Goal: Information Seeking & Learning: Learn about a topic

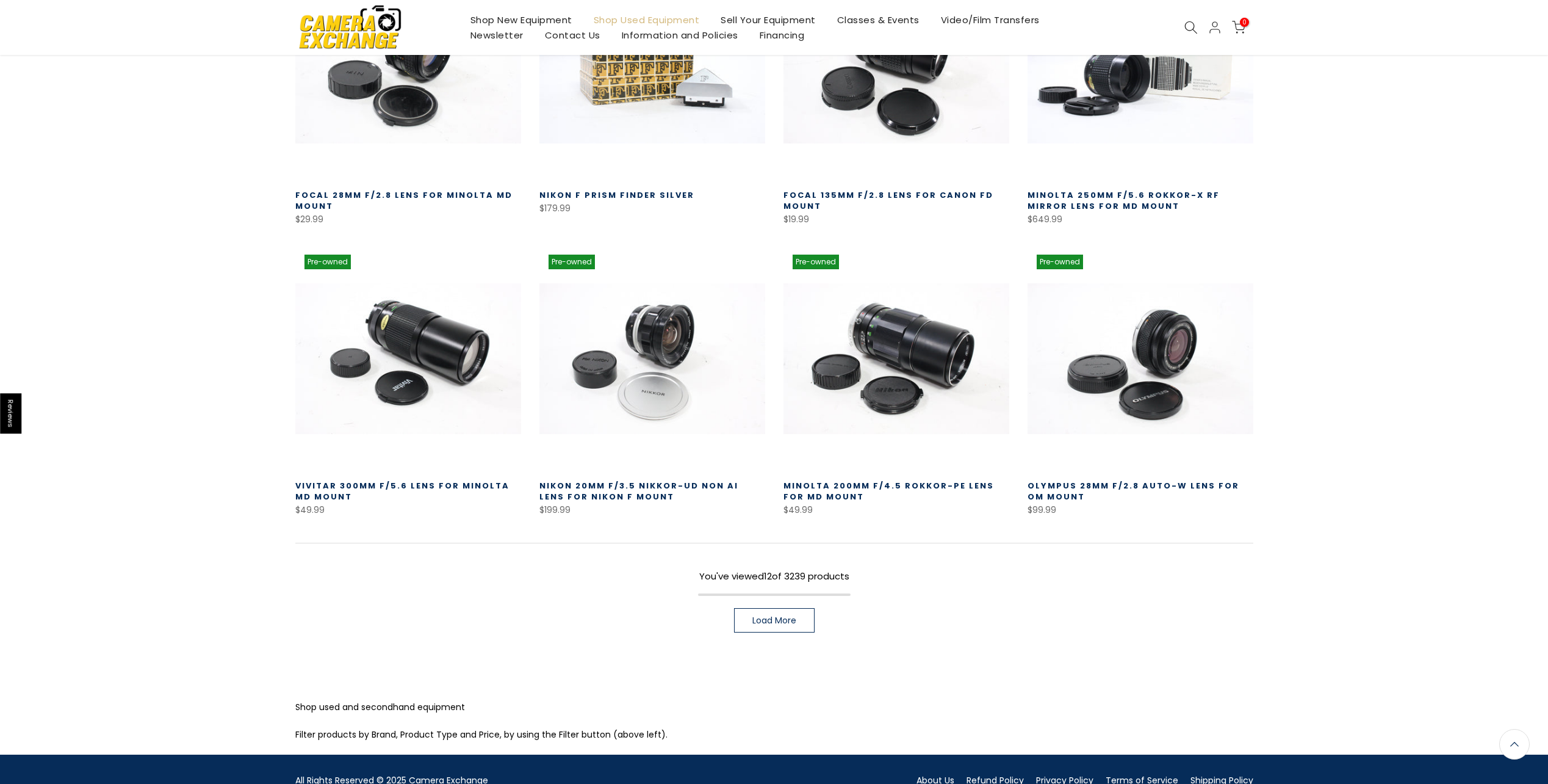
scroll to position [609, 0]
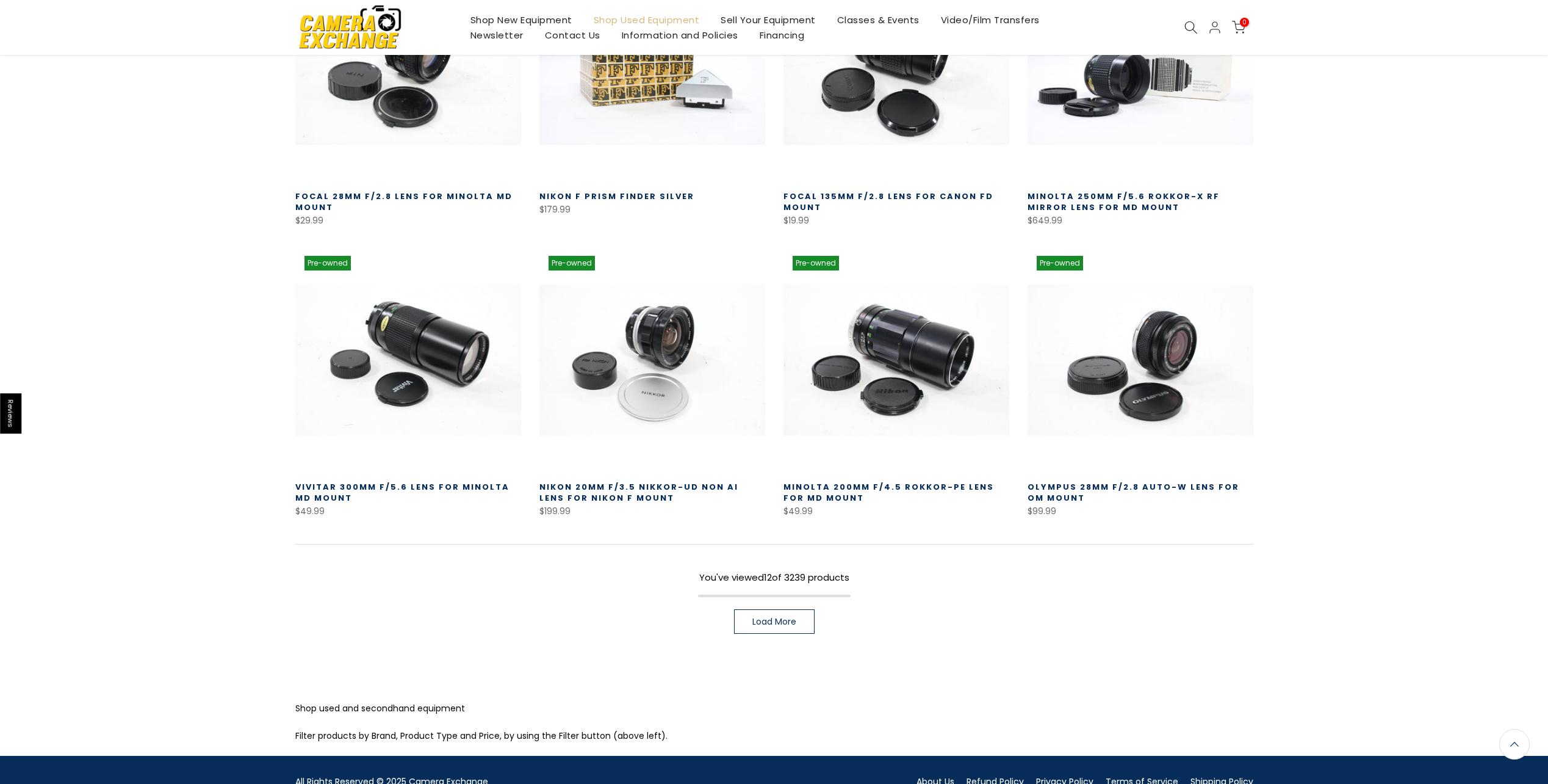
click at [752, 626] on span "Load More" at bounding box center [774, 620] width 44 height 8
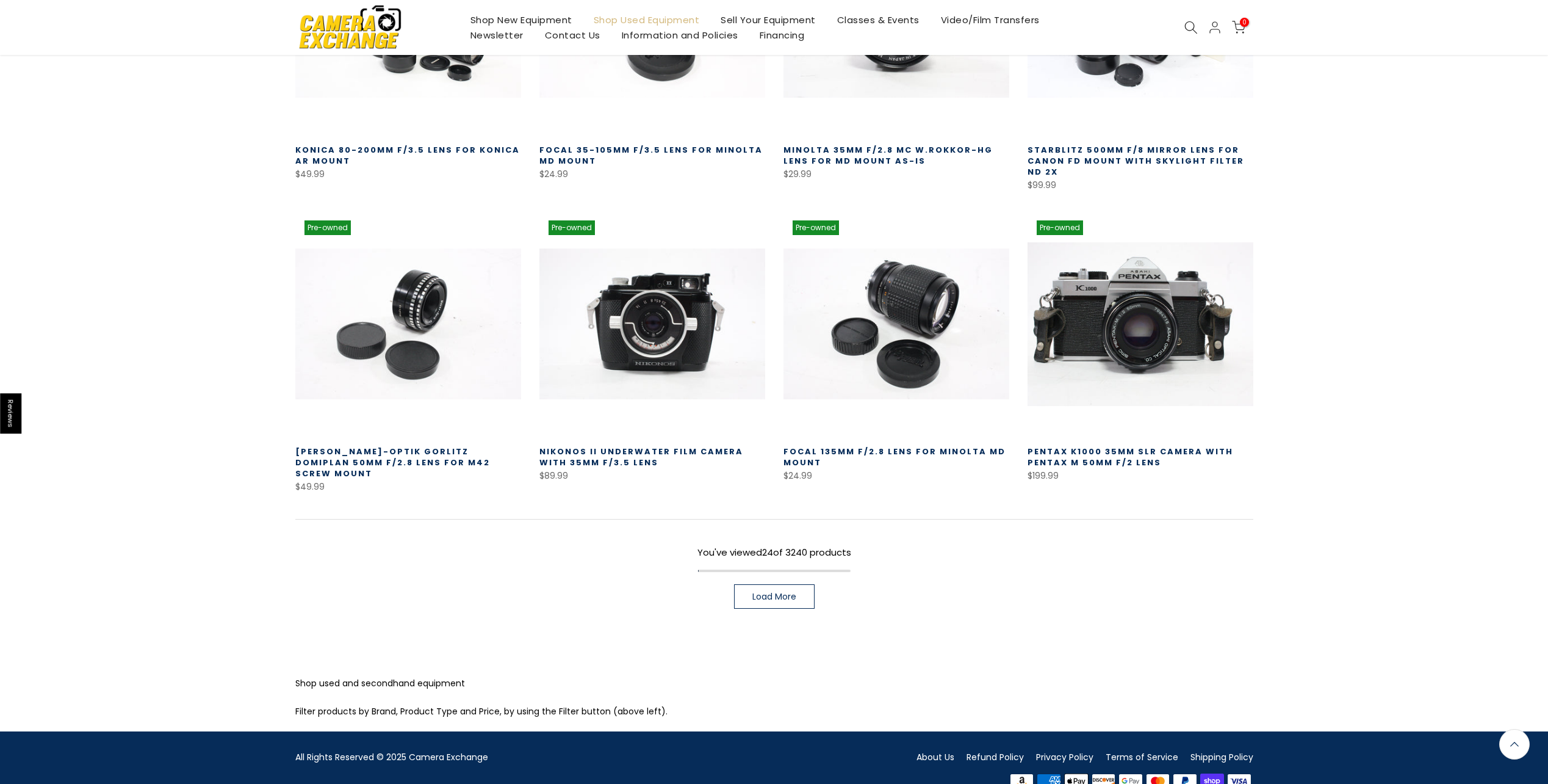
scroll to position [1543, 0]
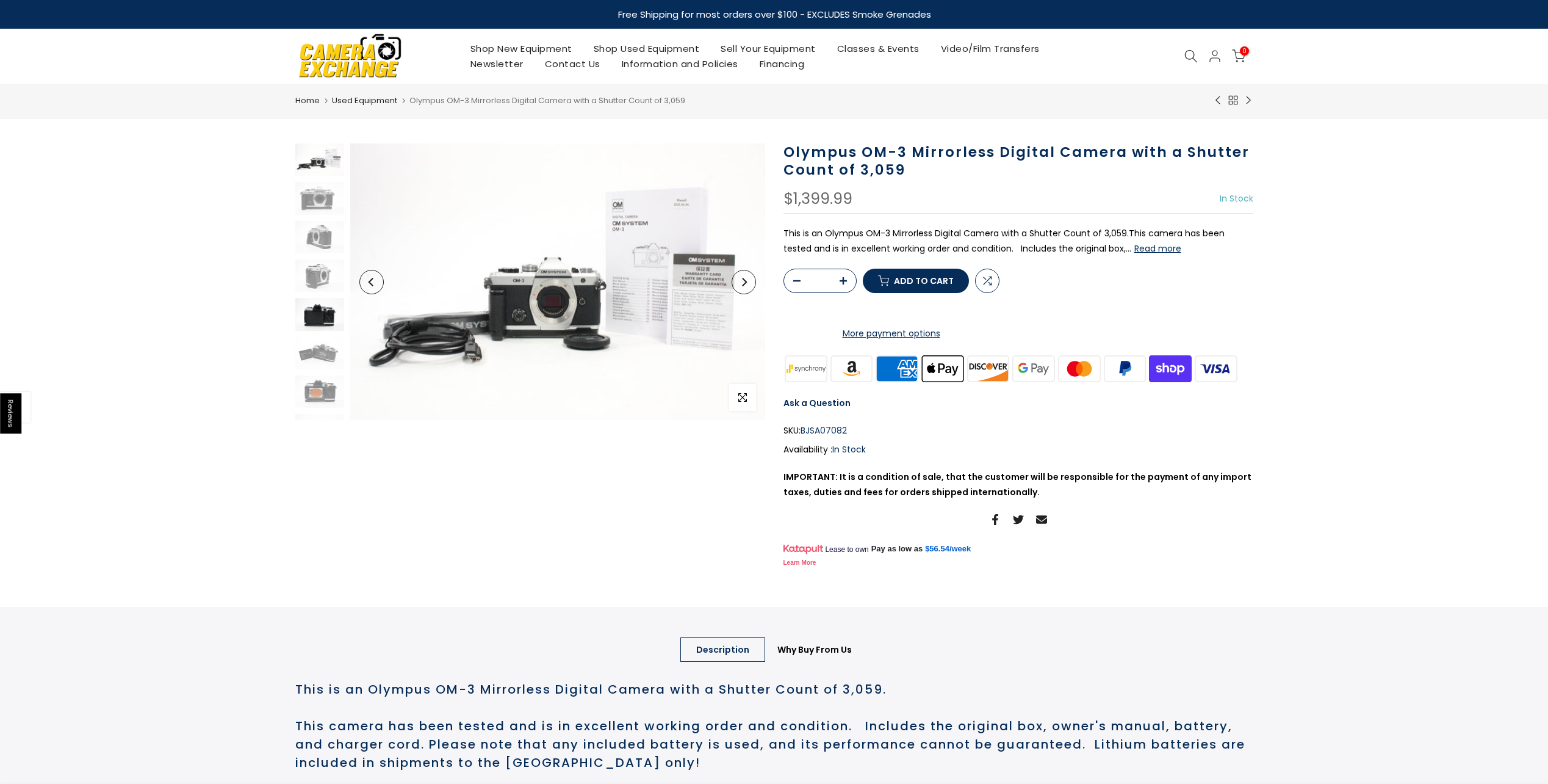
click at [327, 310] on img at bounding box center [320, 314] width 49 height 33
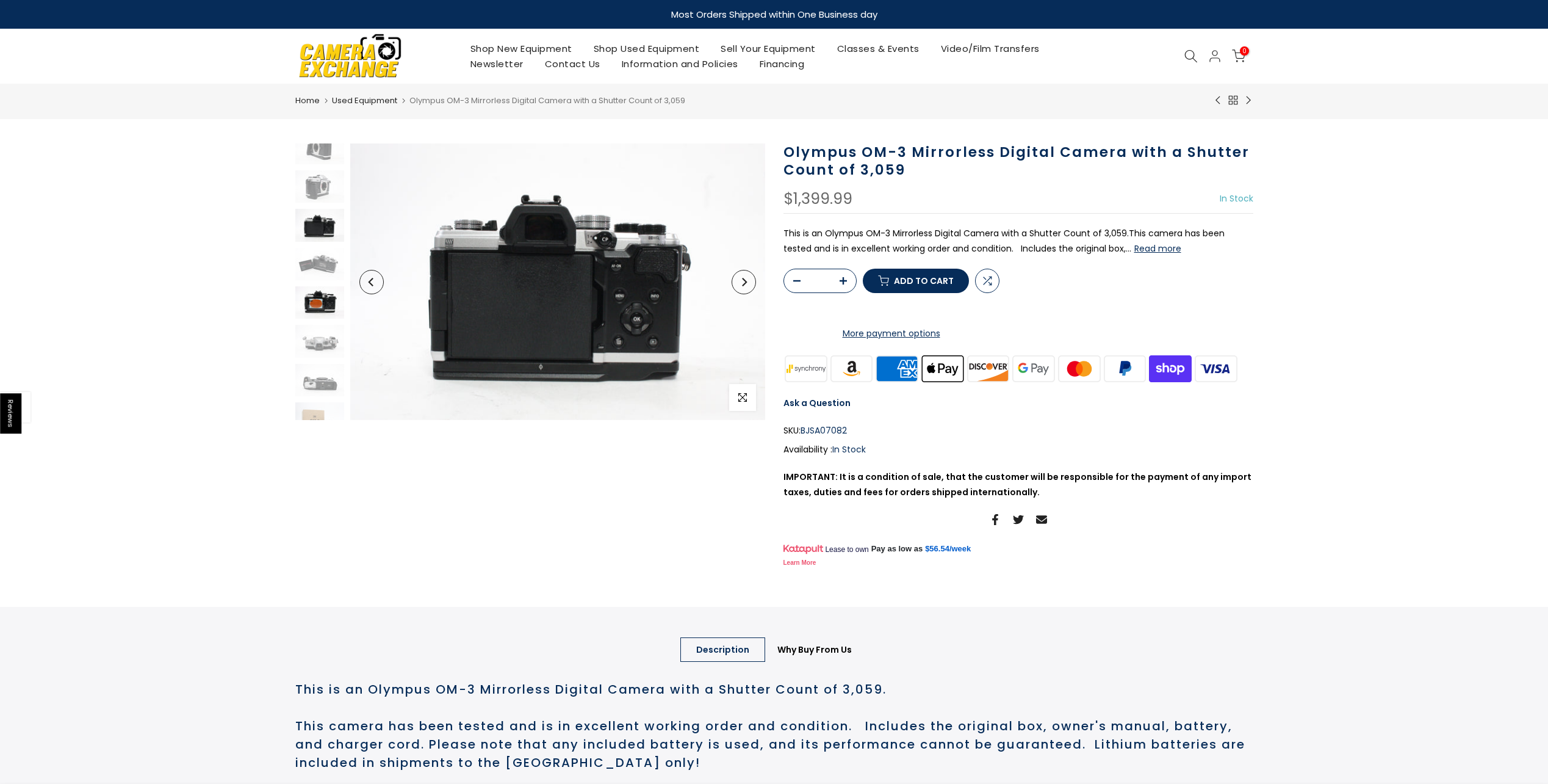
scroll to position [94, 0]
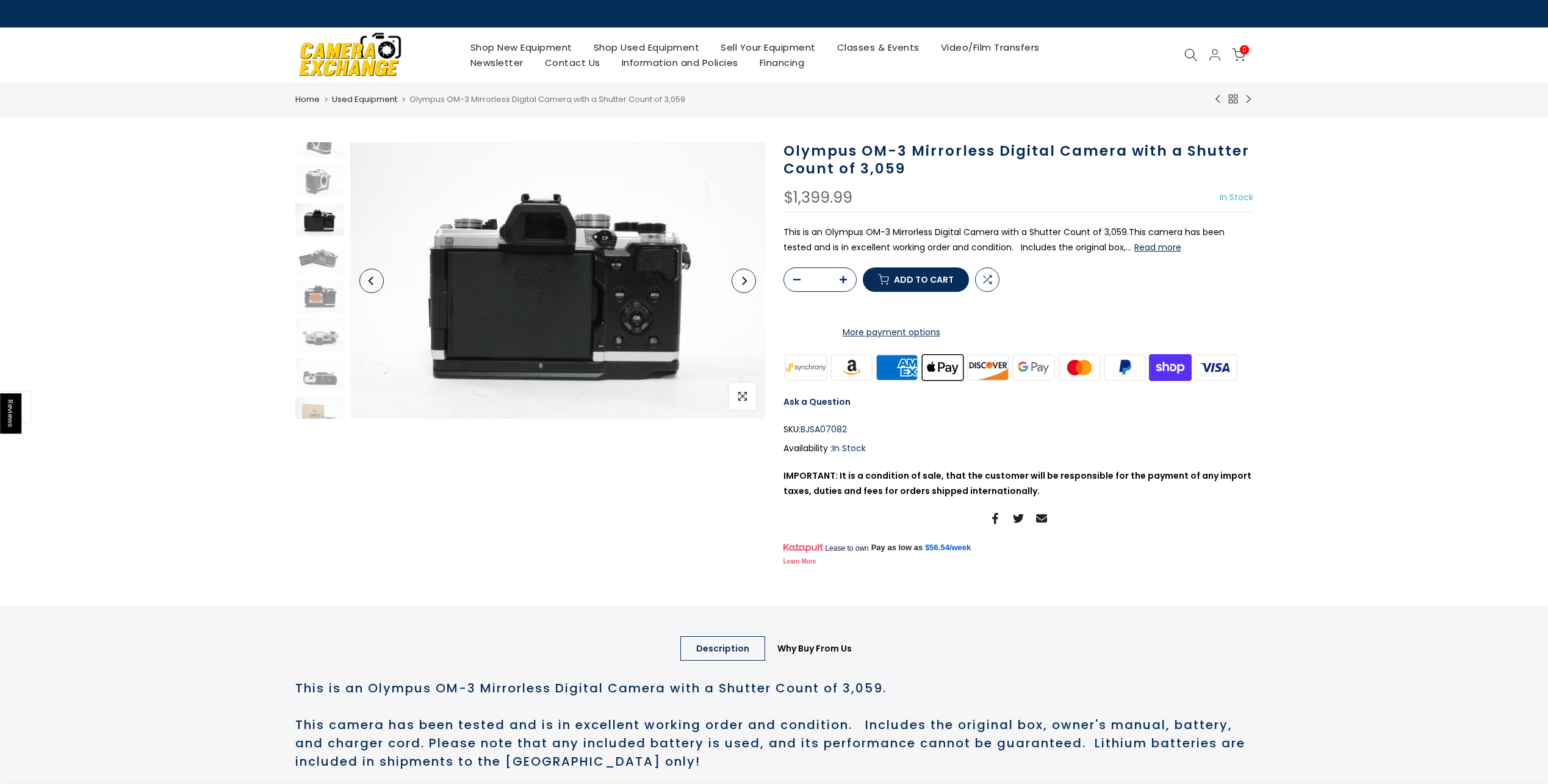
click at [1134, 246] on button "Read more" at bounding box center [1158, 247] width 47 height 11
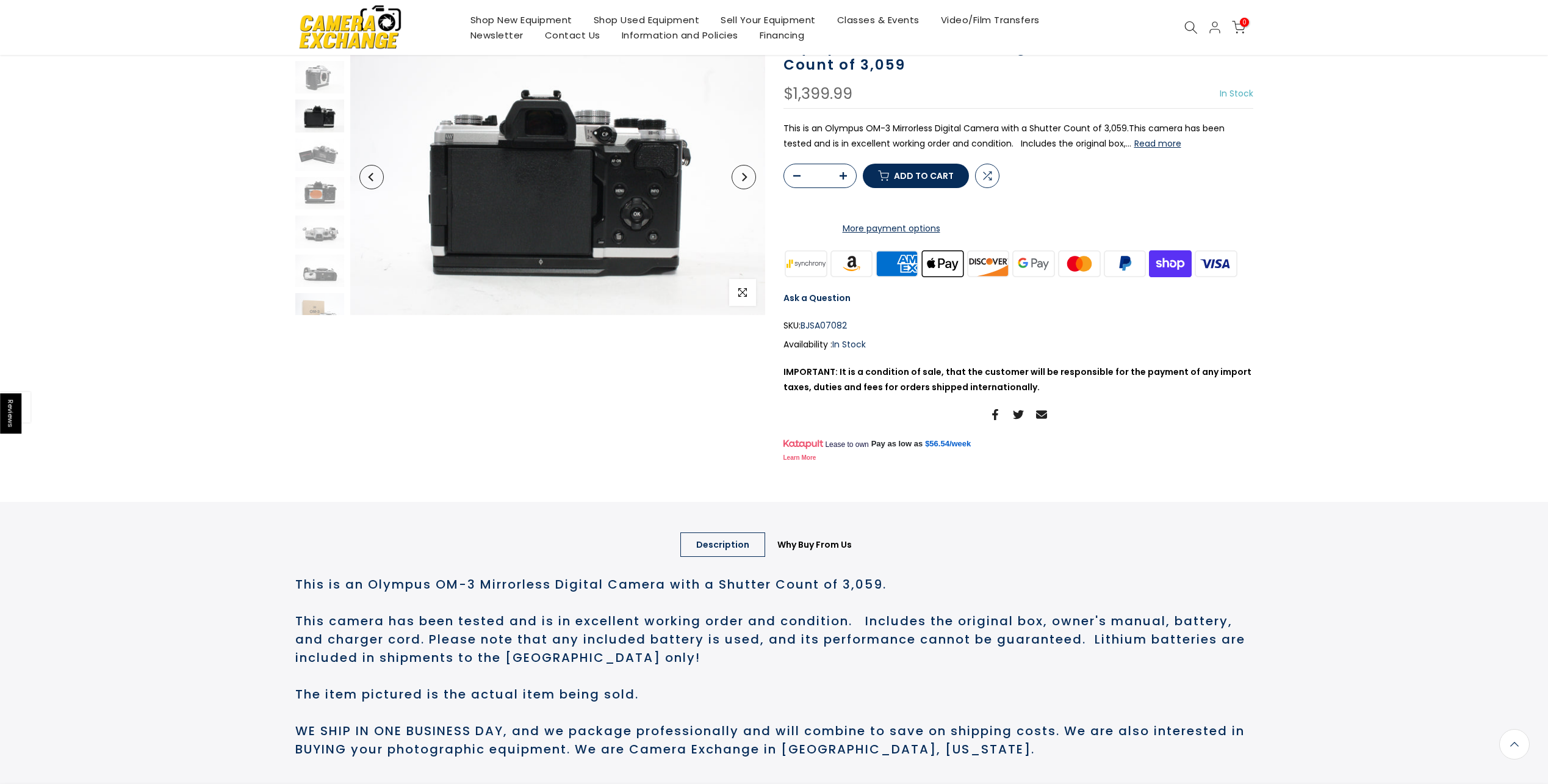
scroll to position [0, 0]
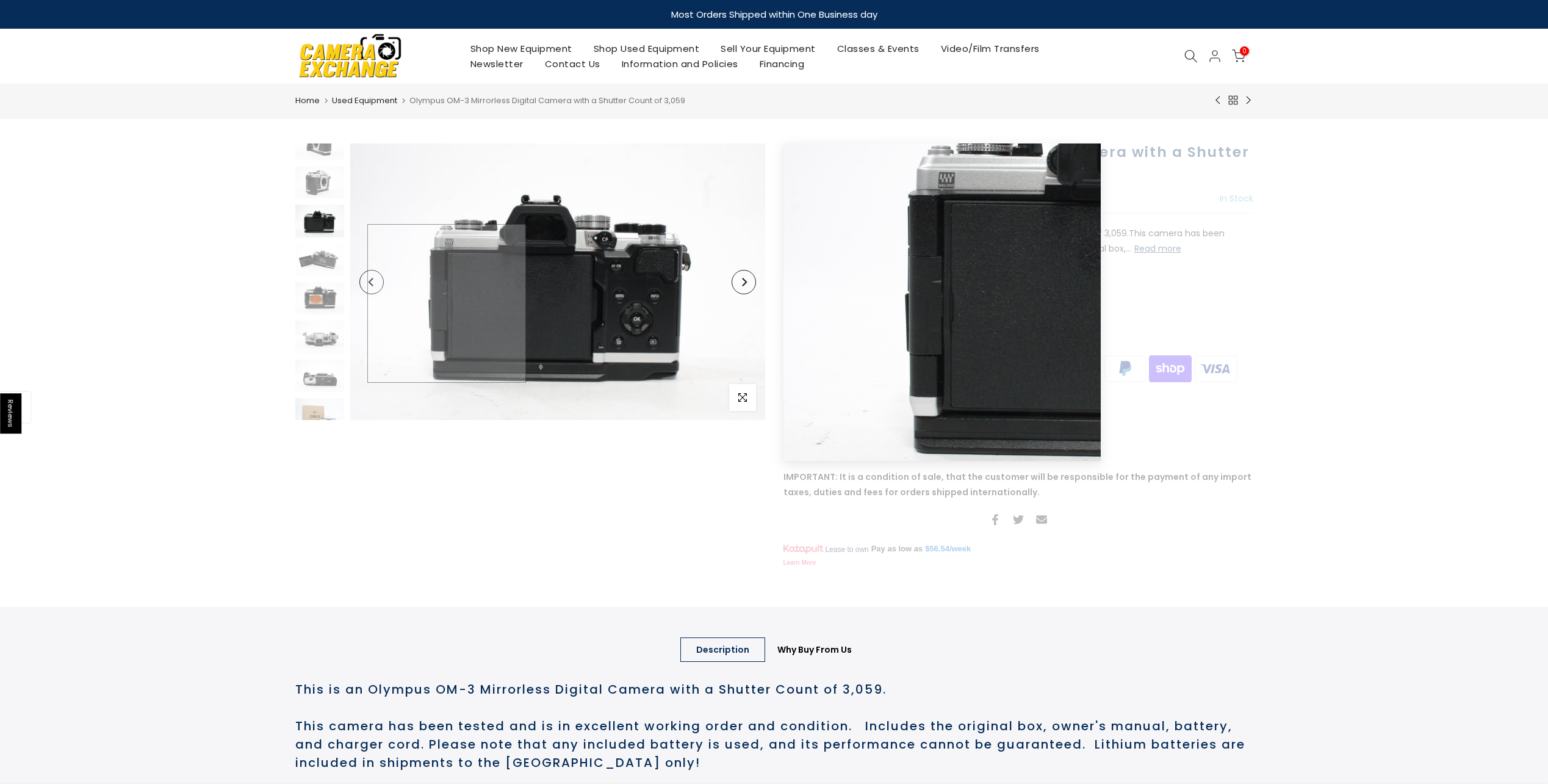
click at [447, 304] on img at bounding box center [558, 282] width 415 height 276
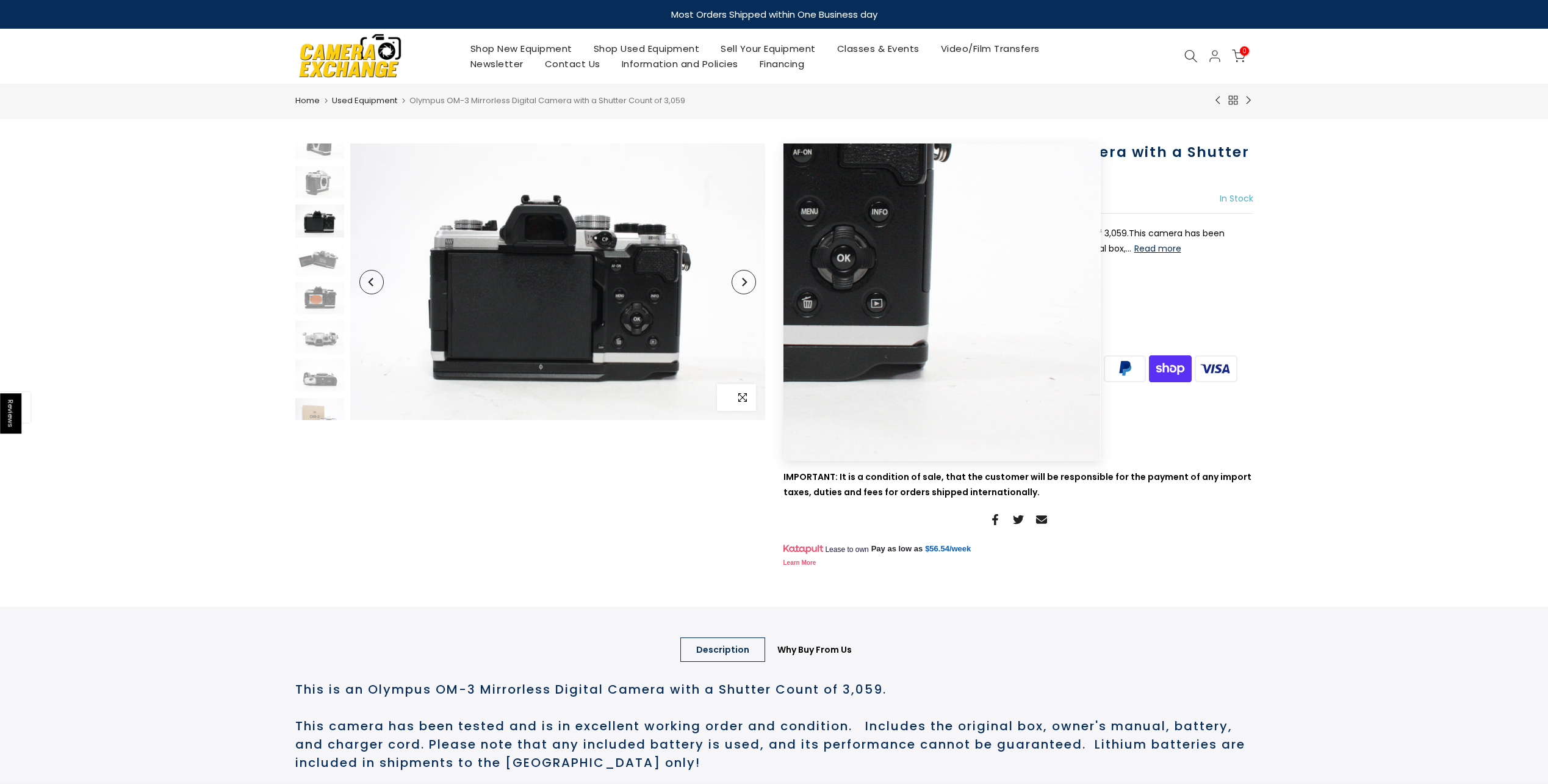
click at [741, 400] on icon "button" at bounding box center [742, 397] width 8 height 10
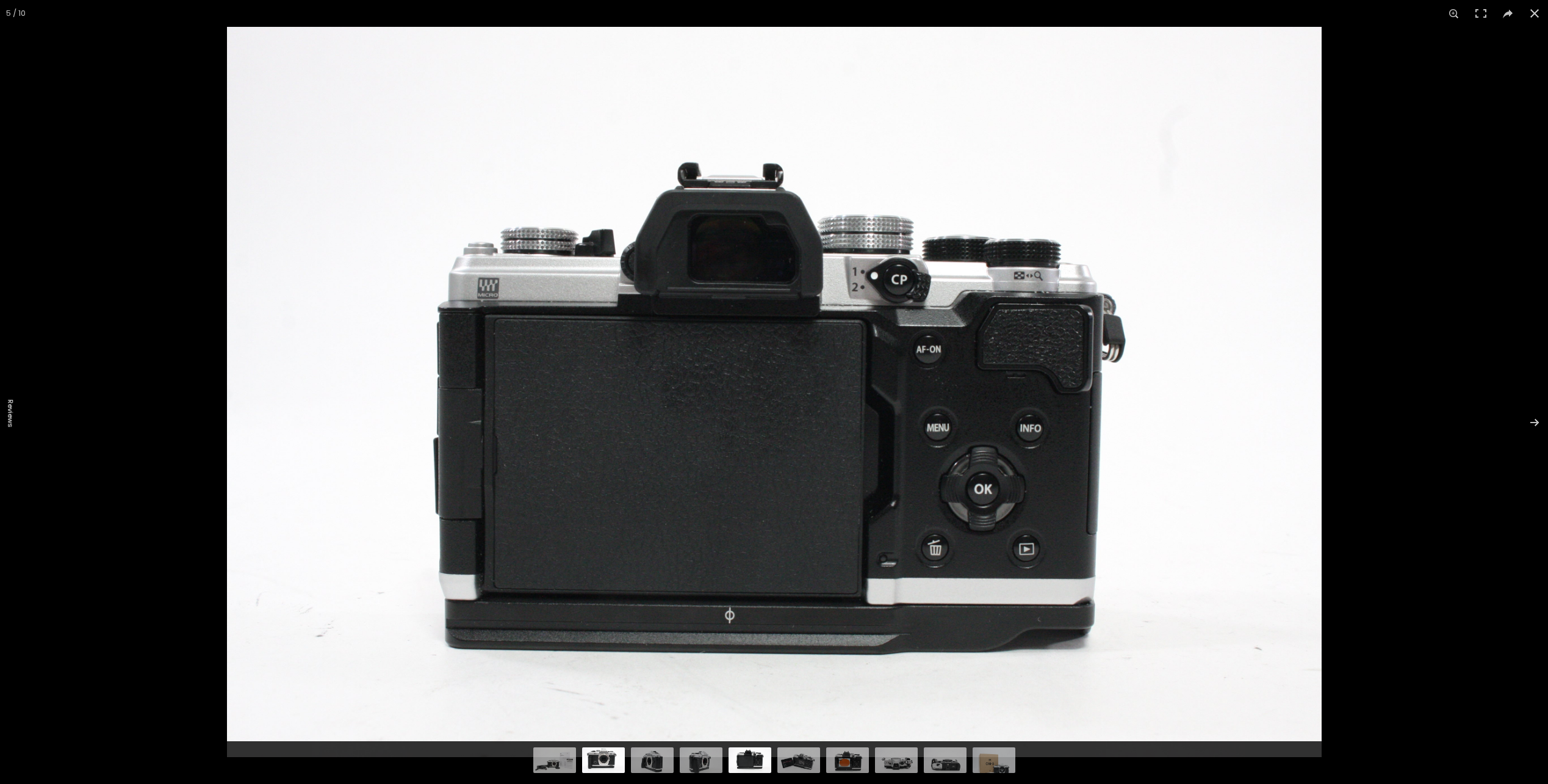
click at [601, 757] on img at bounding box center [603, 759] width 43 height 29
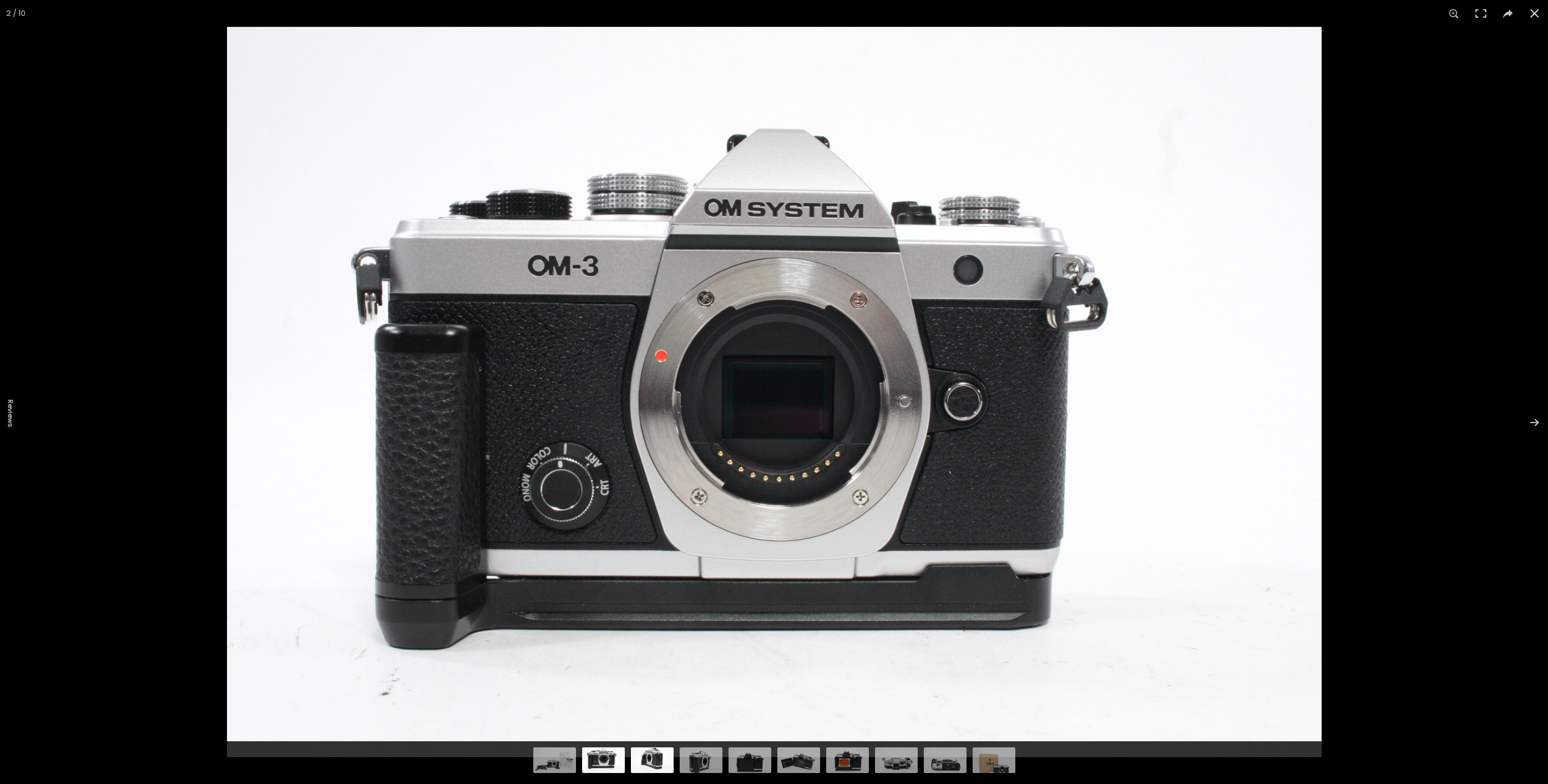
click at [656, 758] on img at bounding box center [652, 759] width 43 height 29
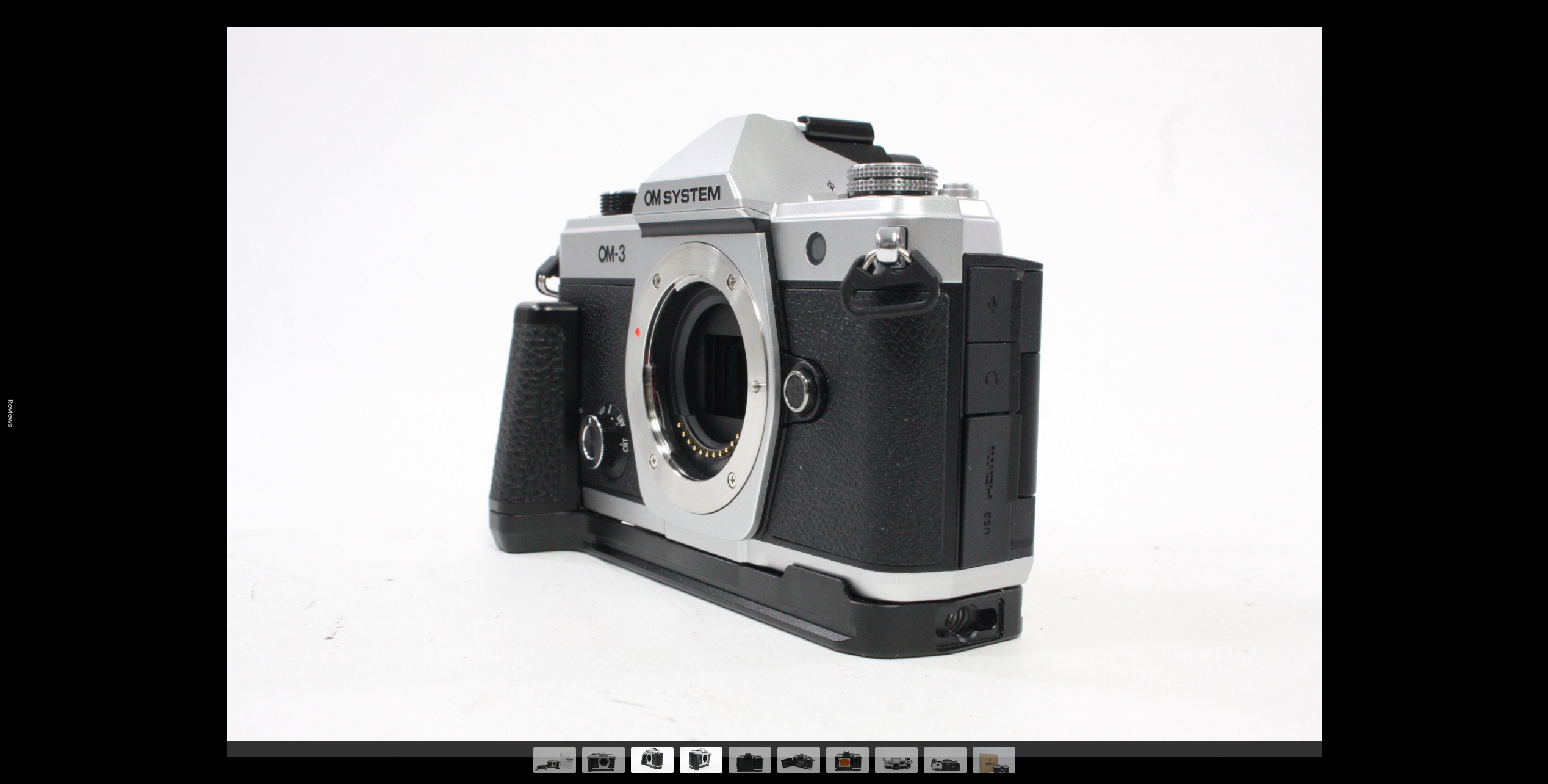
click at [702, 760] on img at bounding box center [701, 759] width 43 height 29
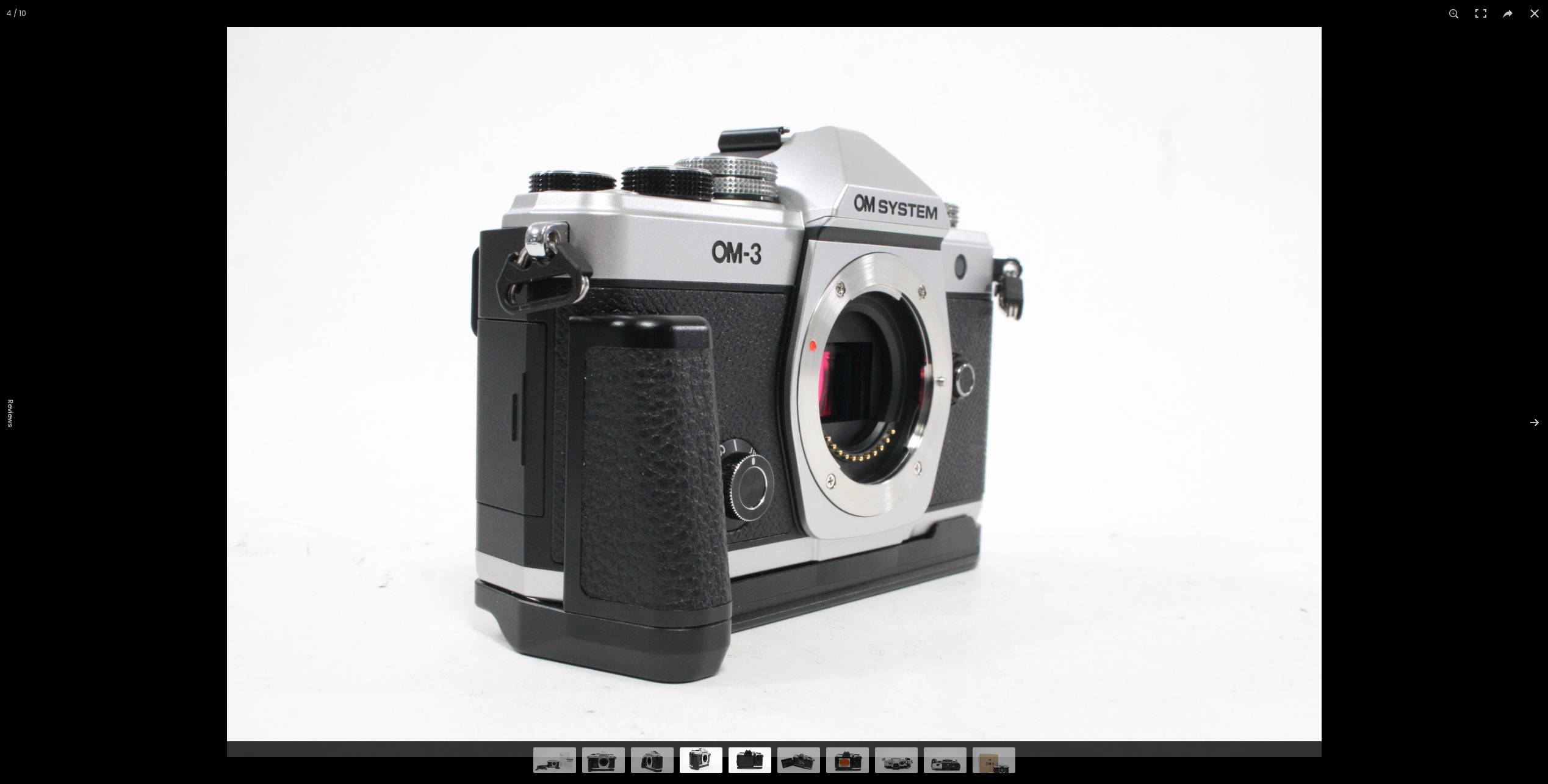
click at [749, 760] on img at bounding box center [749, 759] width 43 height 29
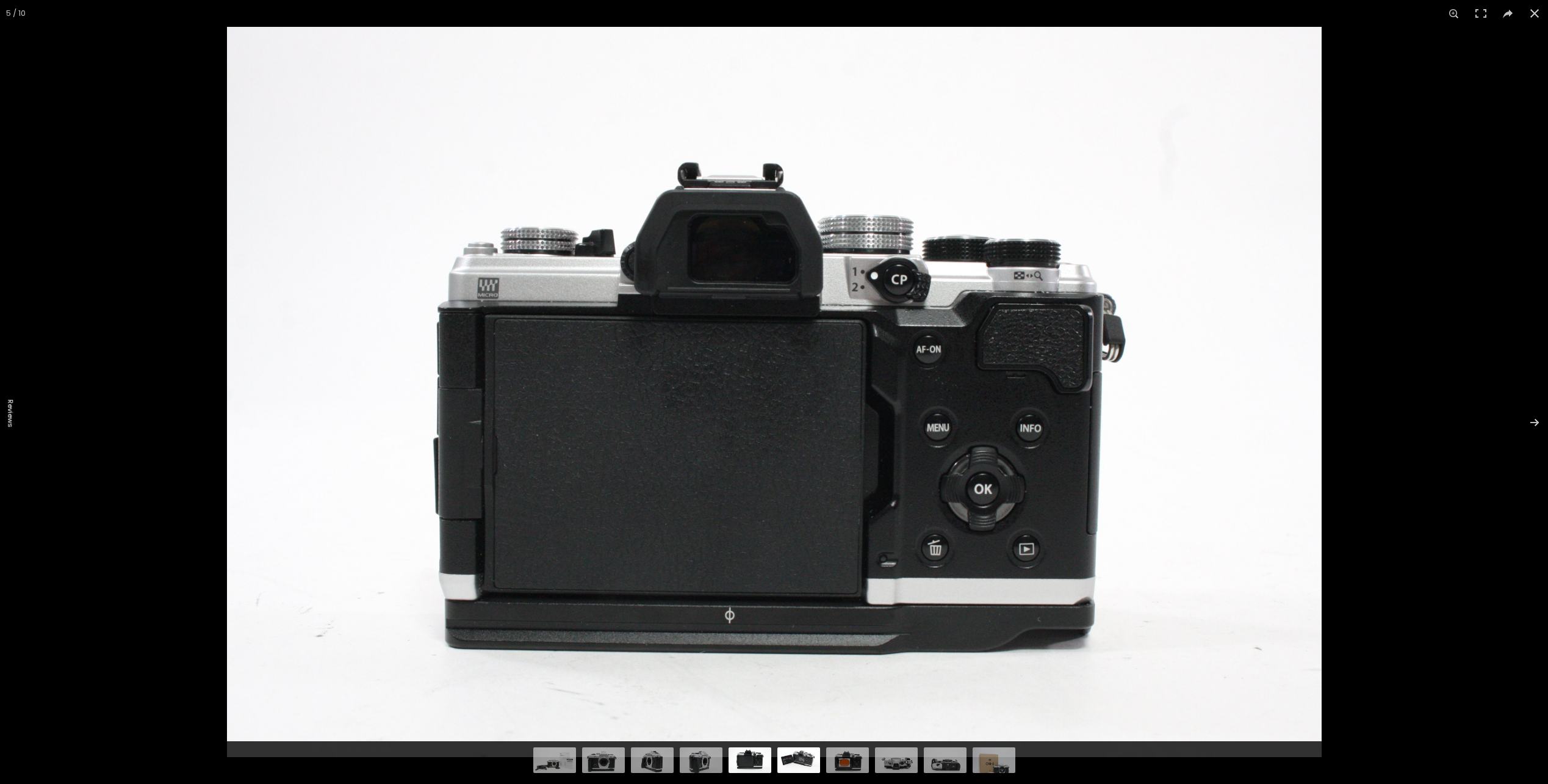
click at [800, 758] on img at bounding box center [799, 759] width 43 height 29
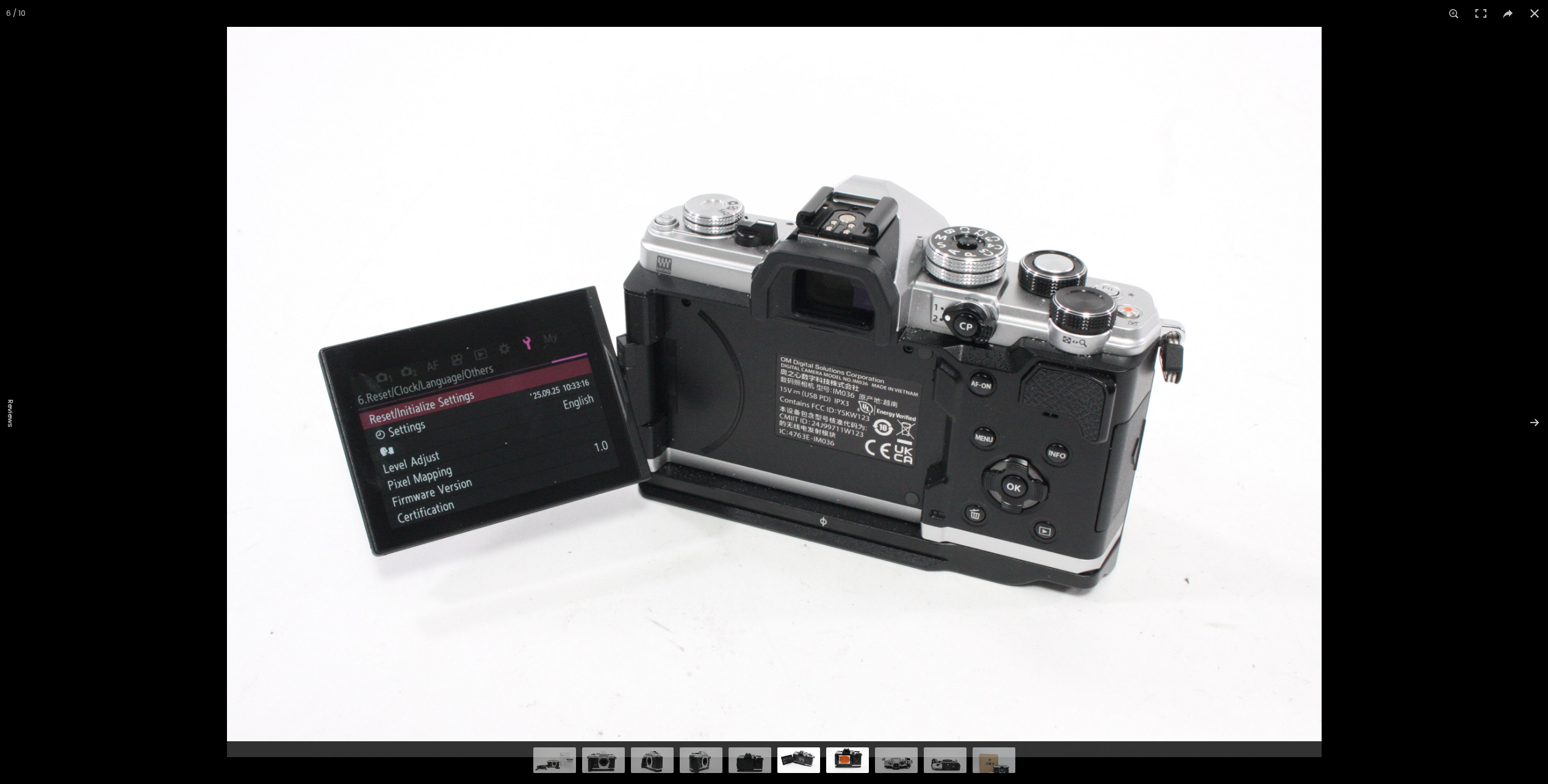
click at [834, 754] on img at bounding box center [848, 759] width 43 height 29
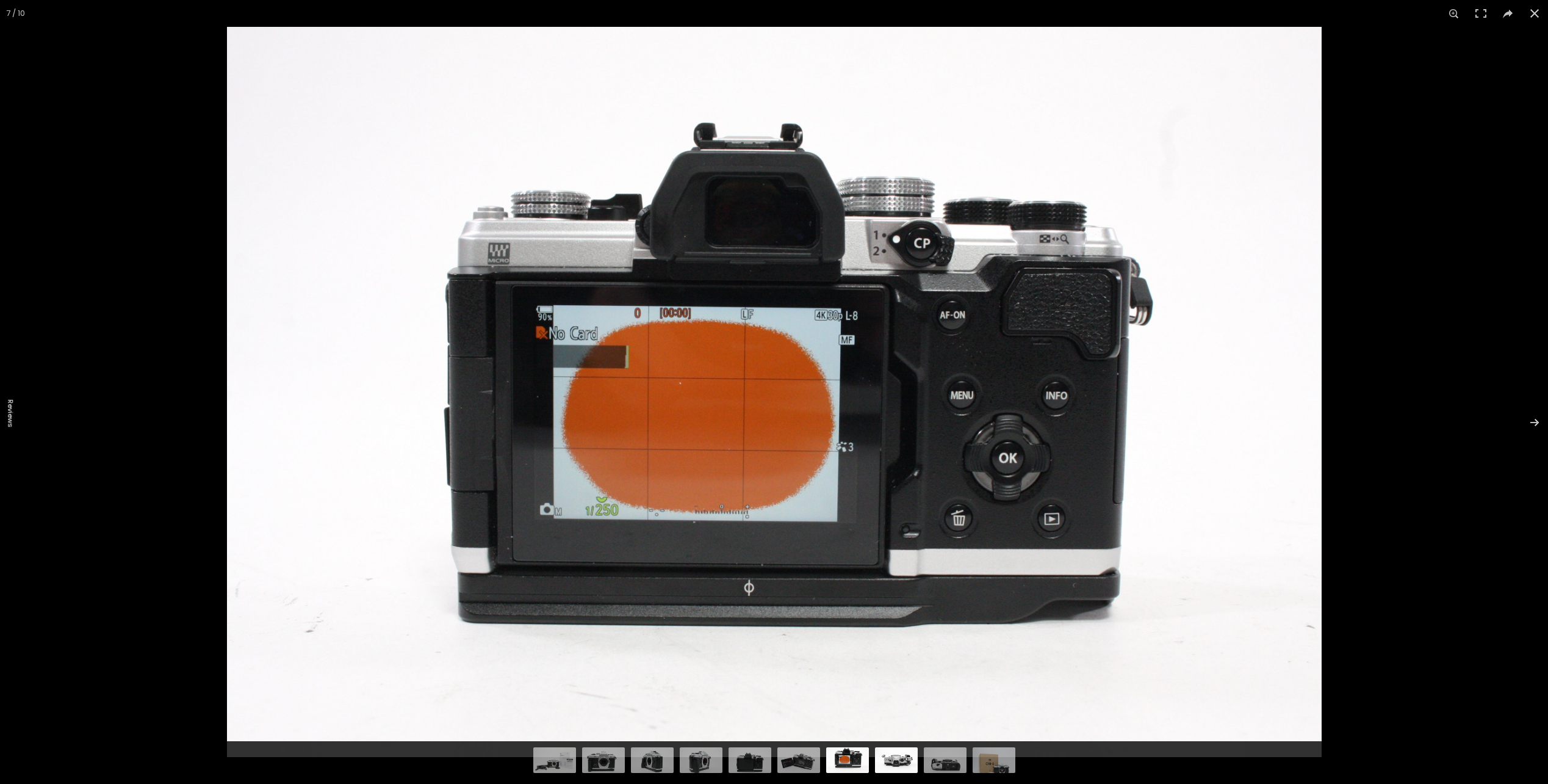
click at [908, 761] on img at bounding box center [896, 759] width 43 height 29
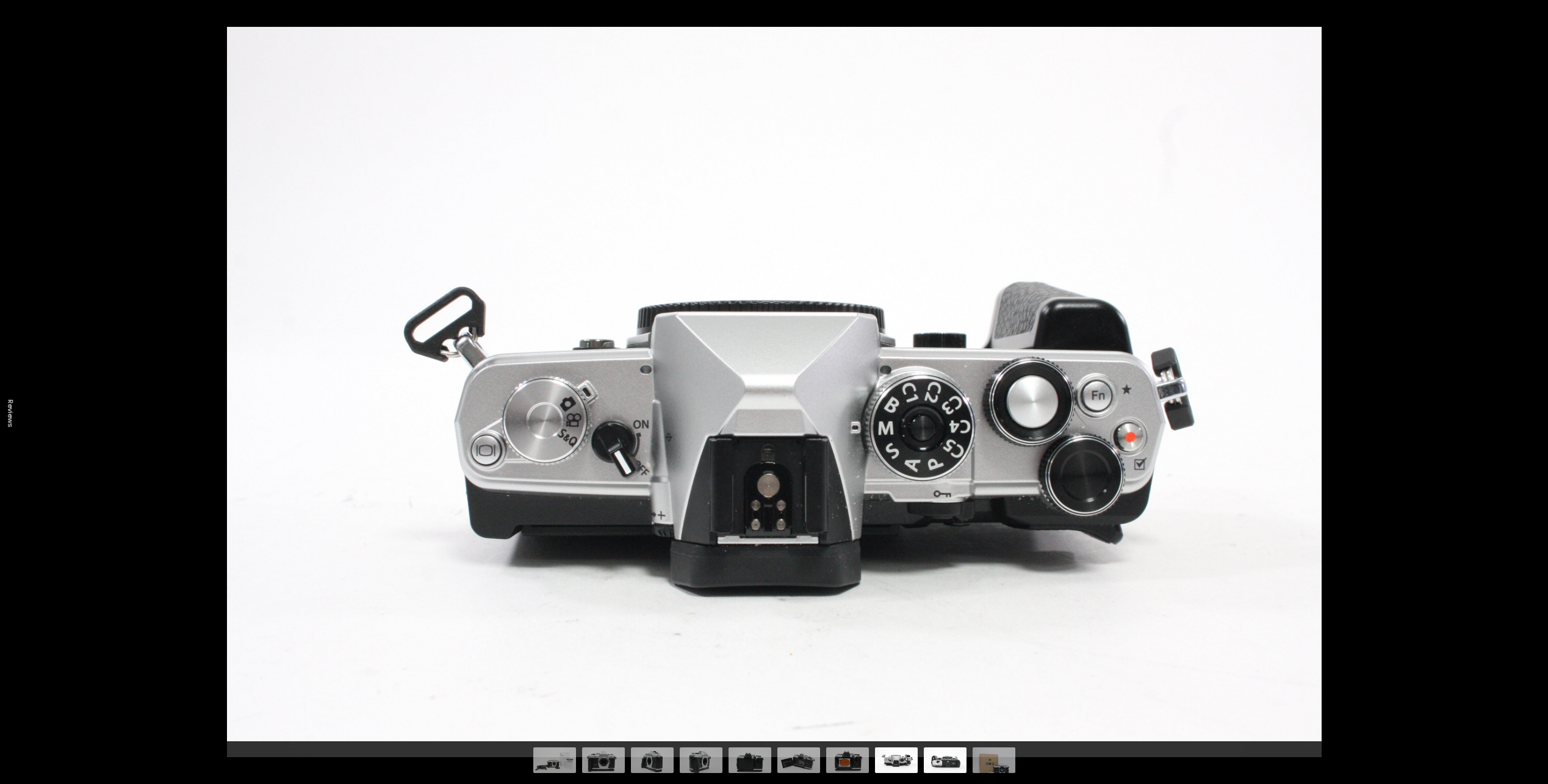
click at [947, 761] on img at bounding box center [945, 759] width 43 height 29
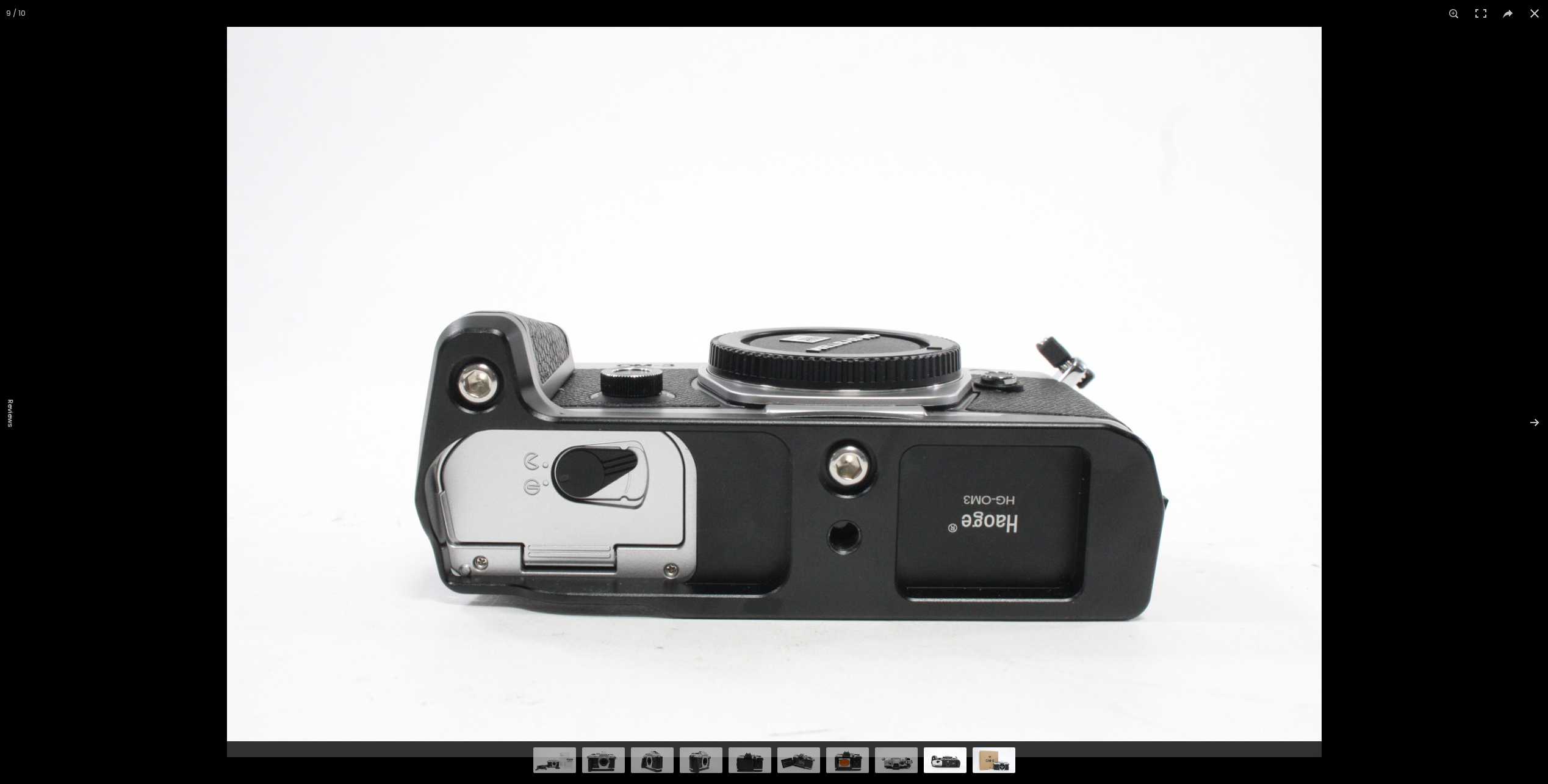
click at [995, 763] on img at bounding box center [994, 759] width 43 height 29
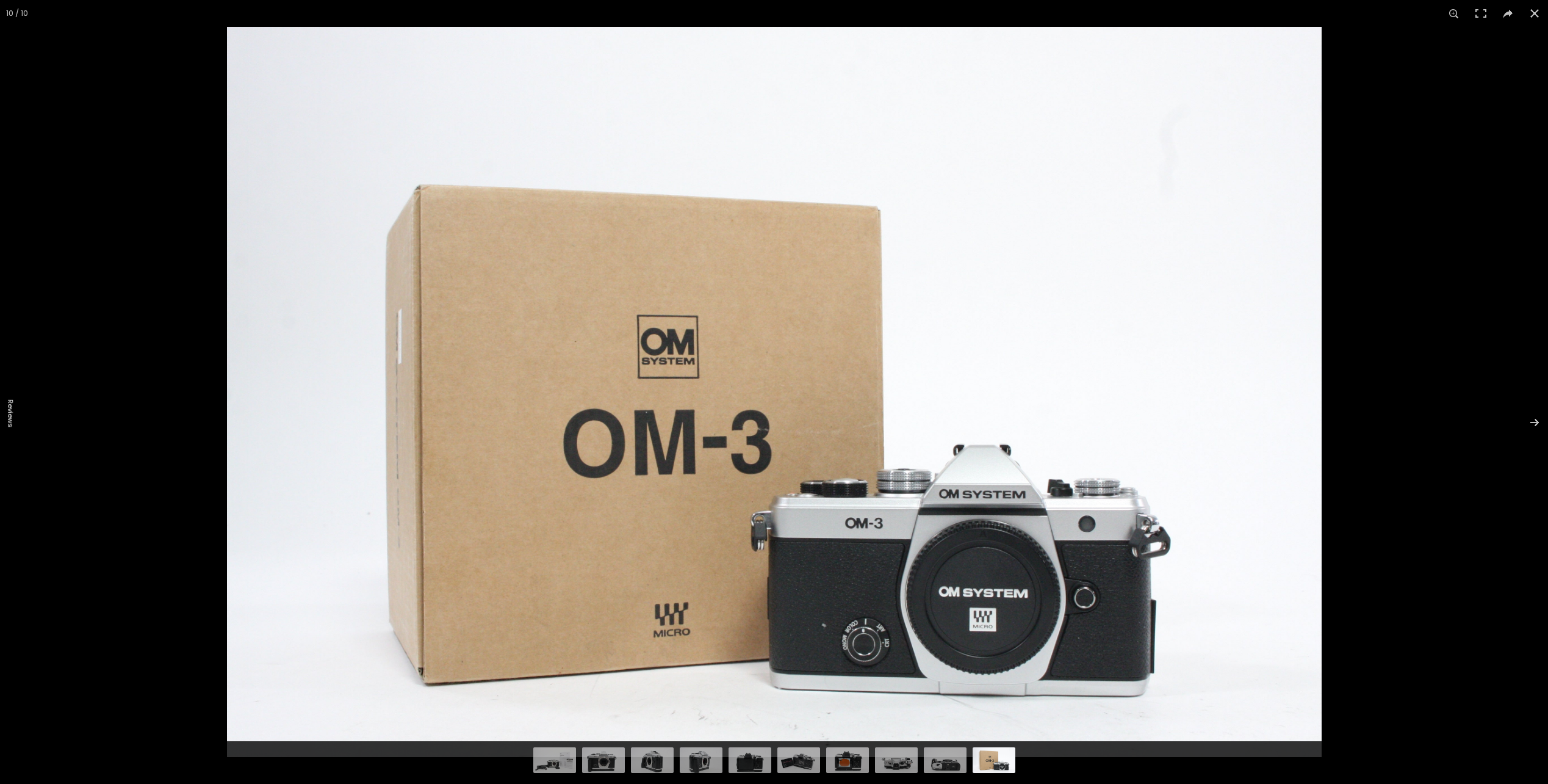
click at [1016, 476] on img at bounding box center [775, 392] width 1095 height 730
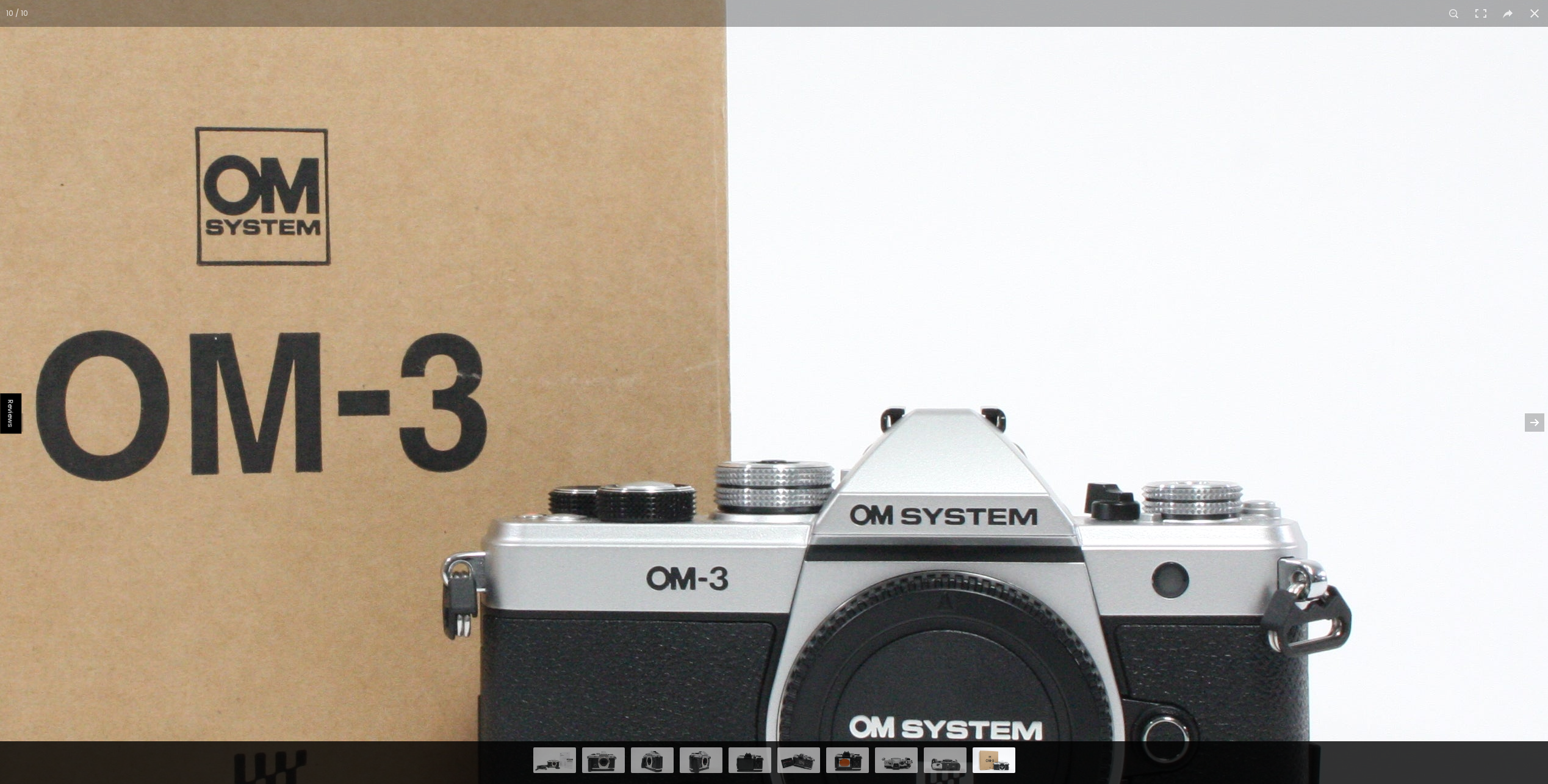
click at [1019, 493] on img at bounding box center [493, 294] width 2373 height 1582
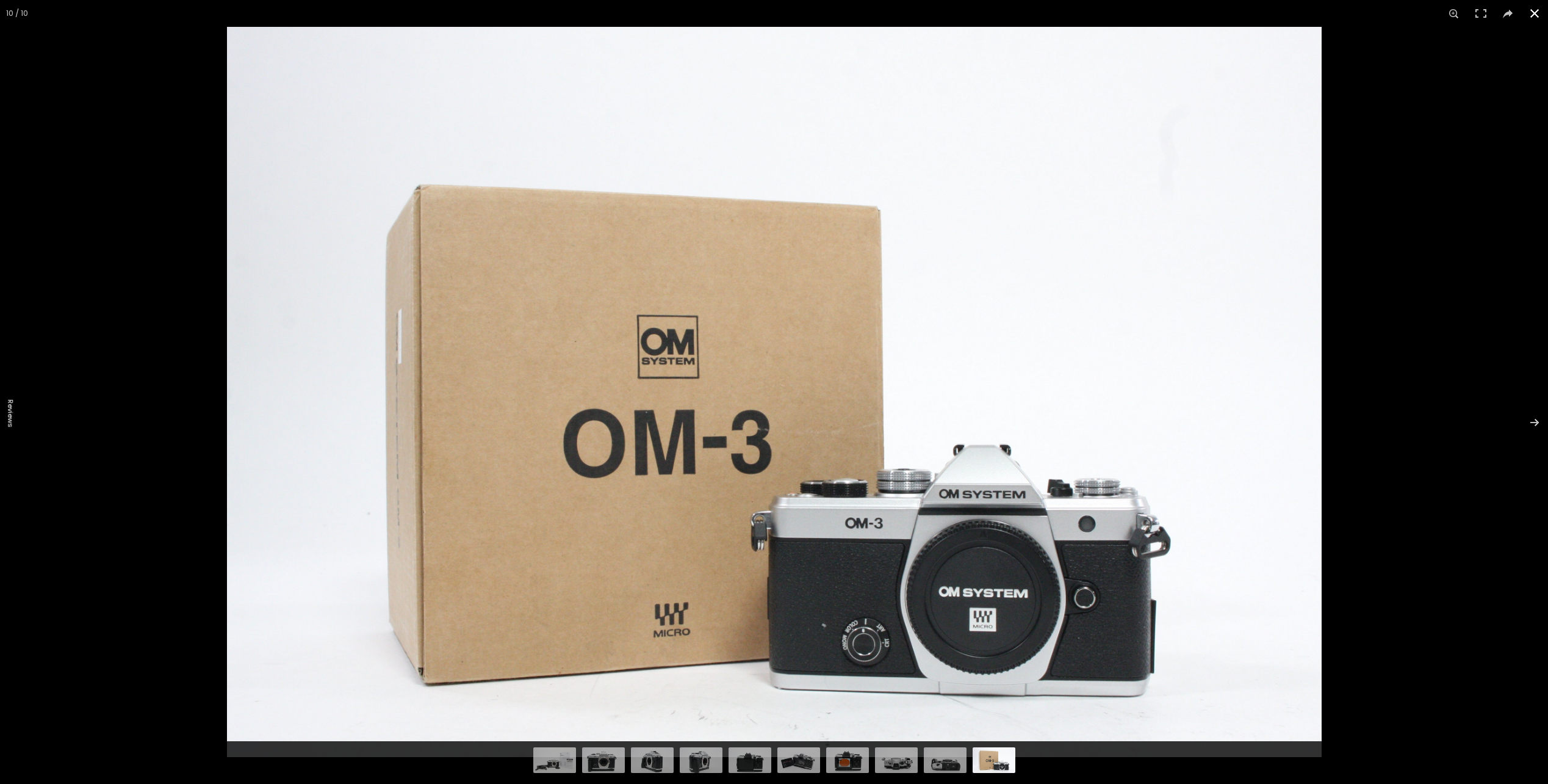
click at [1534, 8] on button at bounding box center [1535, 14] width 27 height 27
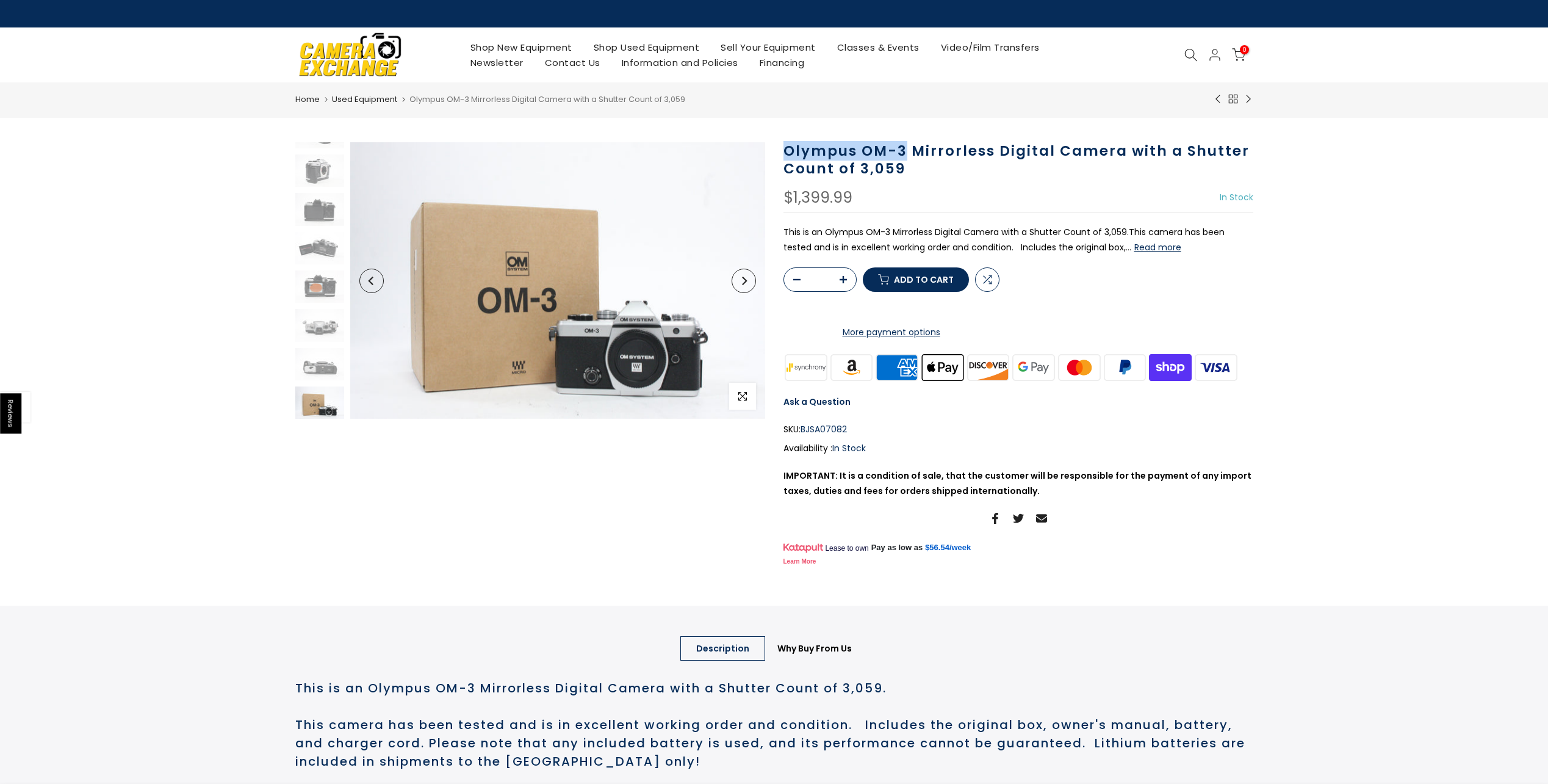
drag, startPoint x: 904, startPoint y: 155, endPoint x: 787, endPoint y: 151, distance: 117.1
click at [787, 151] on h1 "Olympus OM-3 Mirrorless Digital Camera with a Shutter Count of 3,059" at bounding box center [1019, 159] width 470 height 35
copy h1 "Olympus OM-3"
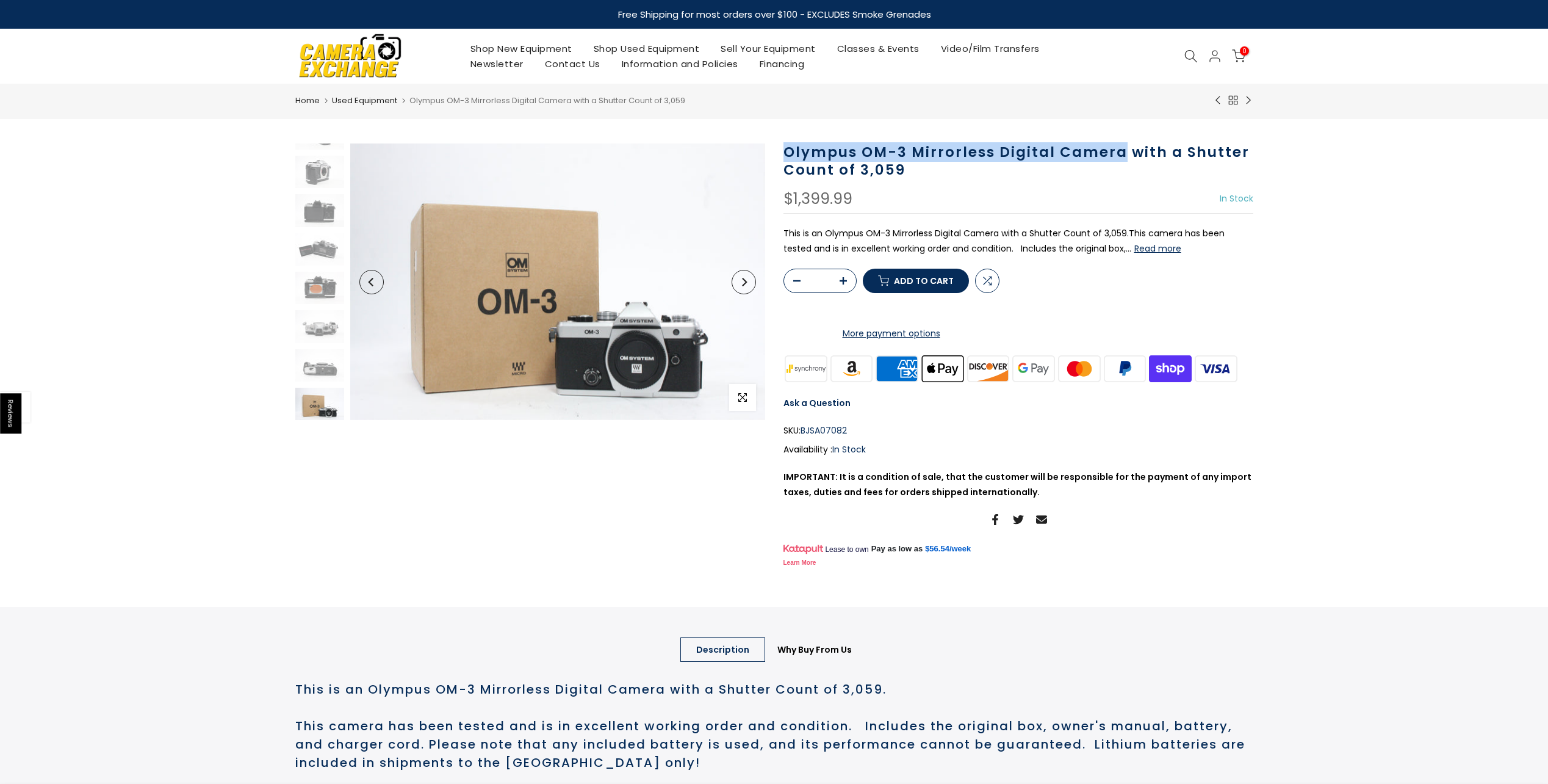
drag, startPoint x: 1121, startPoint y: 150, endPoint x: 785, endPoint y: 151, distance: 336.0
click at [785, 151] on h1 "Olympus OM-3 Mirrorless Digital Camera with a Shutter Count of 3,059" at bounding box center [1019, 161] width 470 height 35
copy h1 "Olympus OM-3 Mirrorless Digital Camera"
